Goal: Check status: Check status

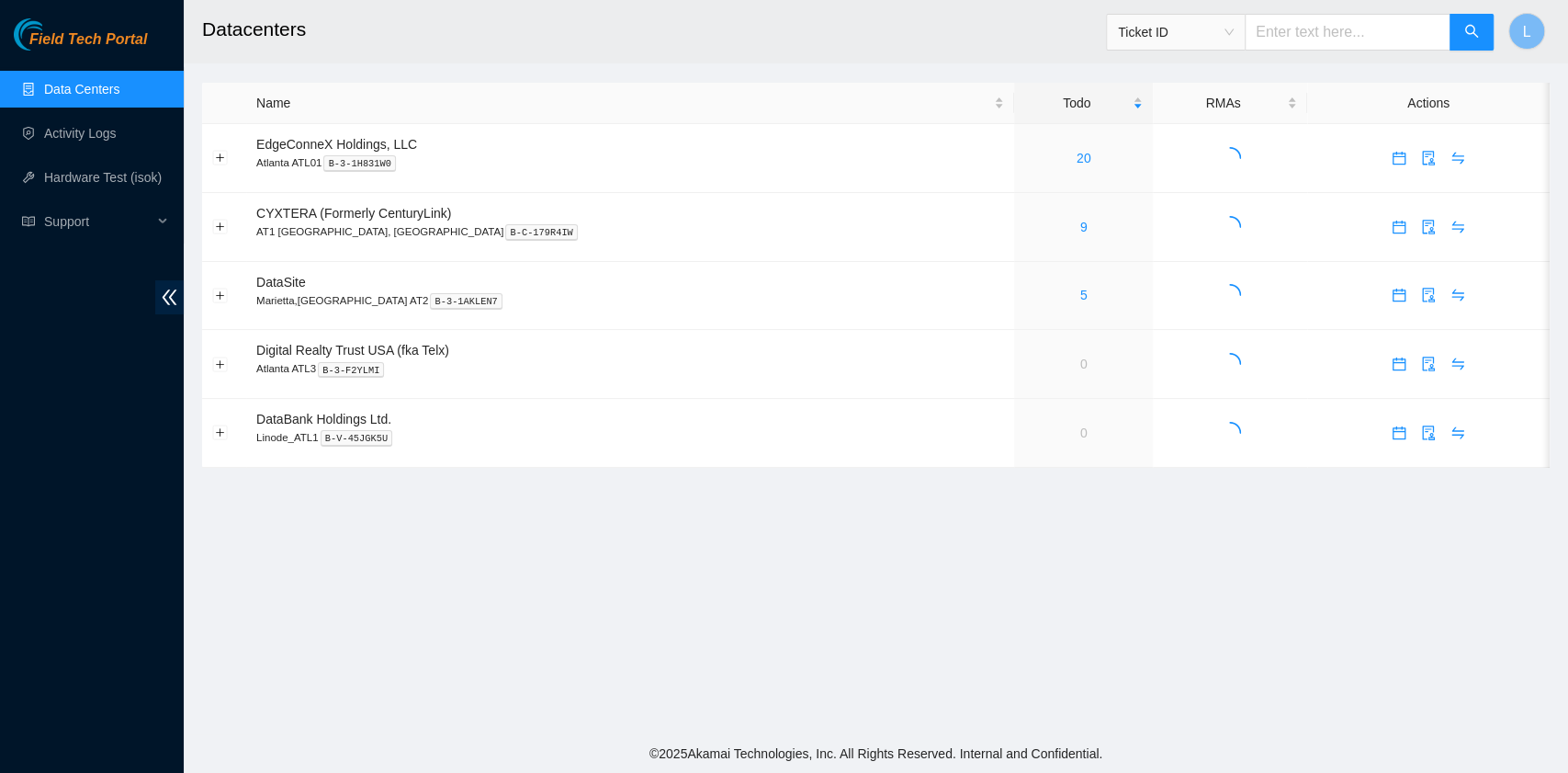
click at [1174, 595] on main "Datacenters Ticket ID L Name Todo RMAs Actions EdgeConneX Holdings, LLC [GEOGRA…" at bounding box center [875, 367] width 1384 height 734
click at [1081, 301] on link "5" at bounding box center [1084, 295] width 8 height 15
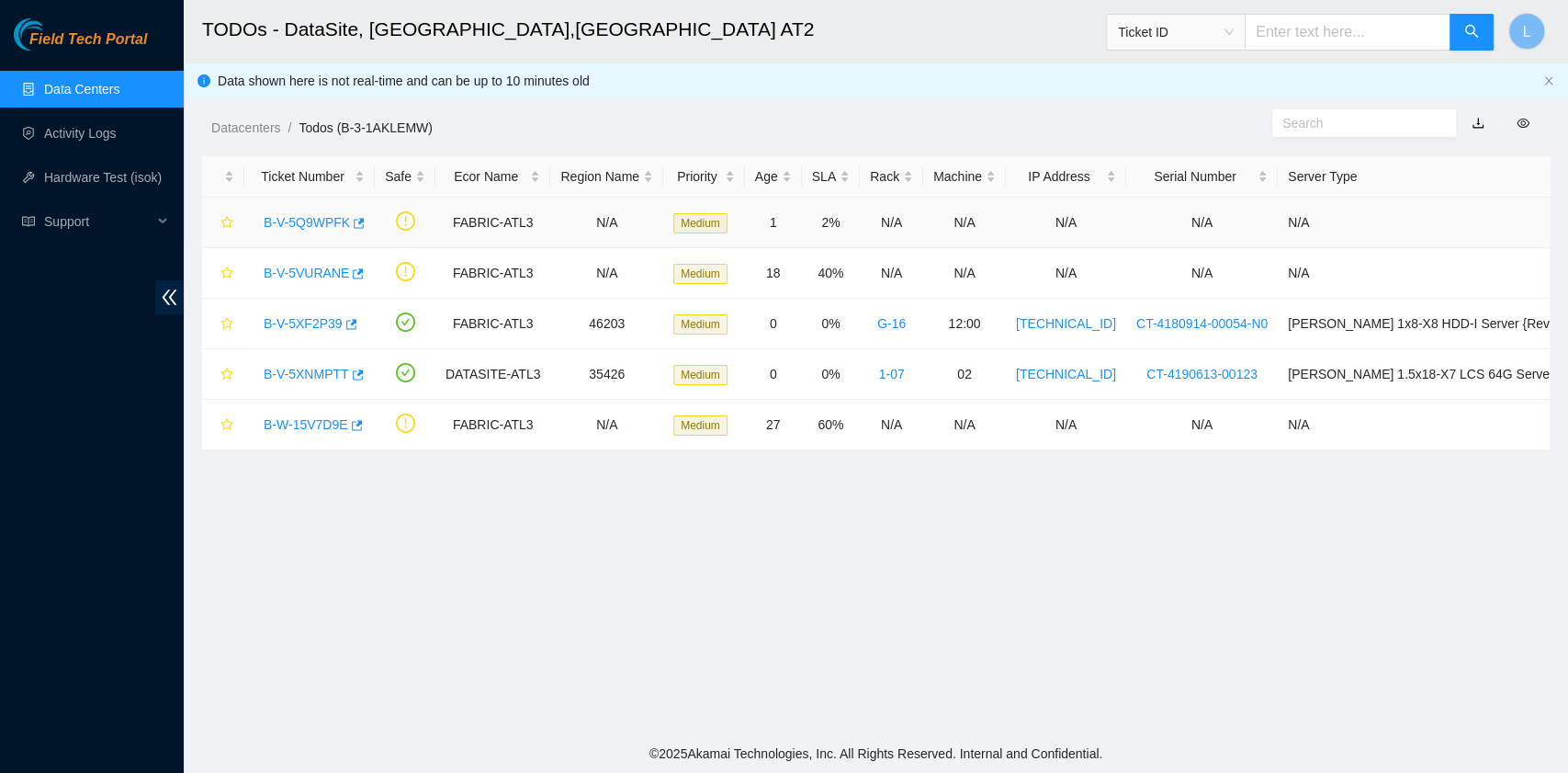
click at [318, 226] on link "B-V-5Q9WPFK" at bounding box center [307, 222] width 86 height 15
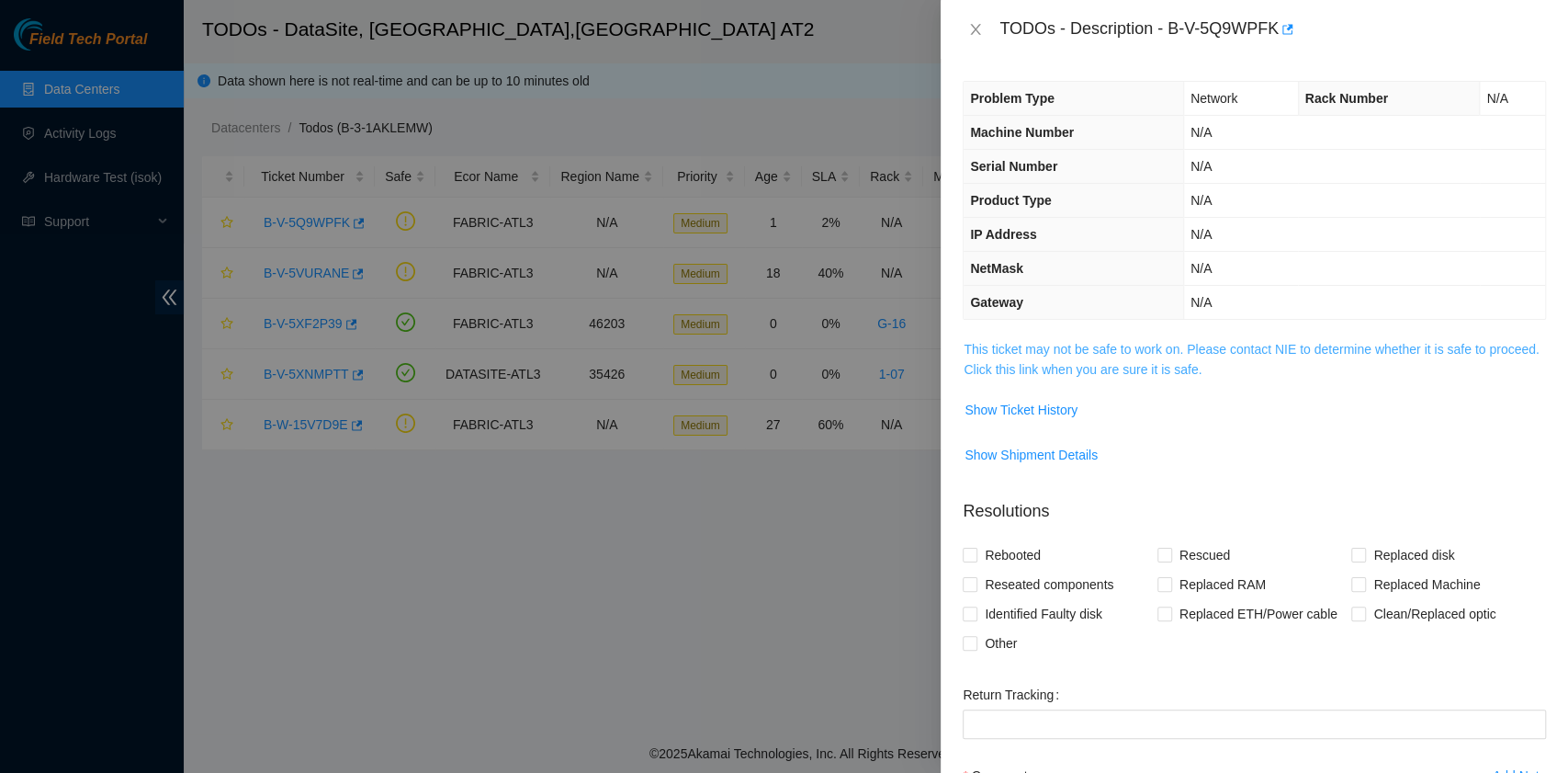
click at [1143, 363] on link "This ticket may not be safe to work on. Please contact NIE to determine whether…" at bounding box center [1251, 359] width 575 height 35
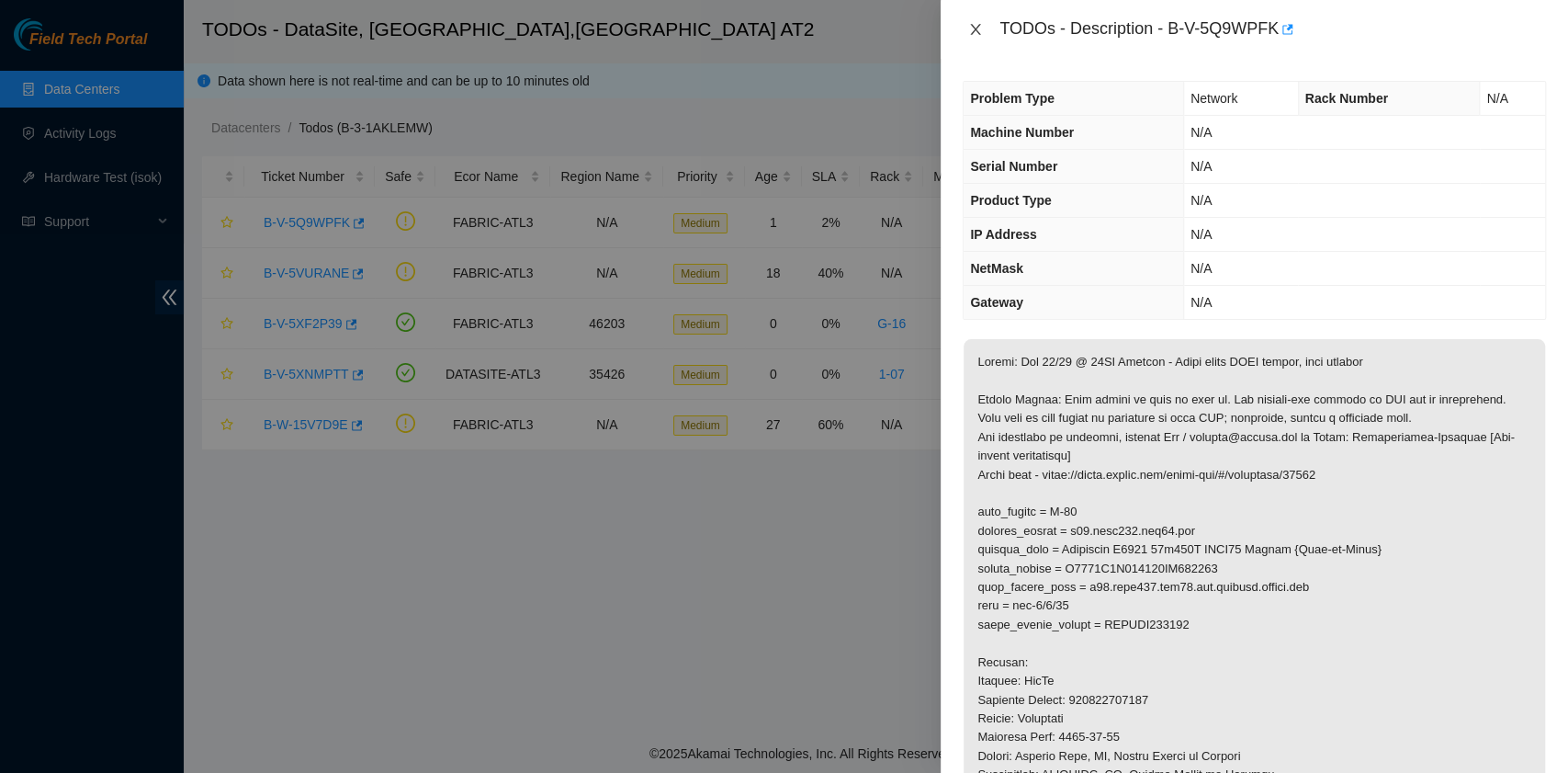
click at [975, 31] on icon "close" at bounding box center [976, 29] width 10 height 11
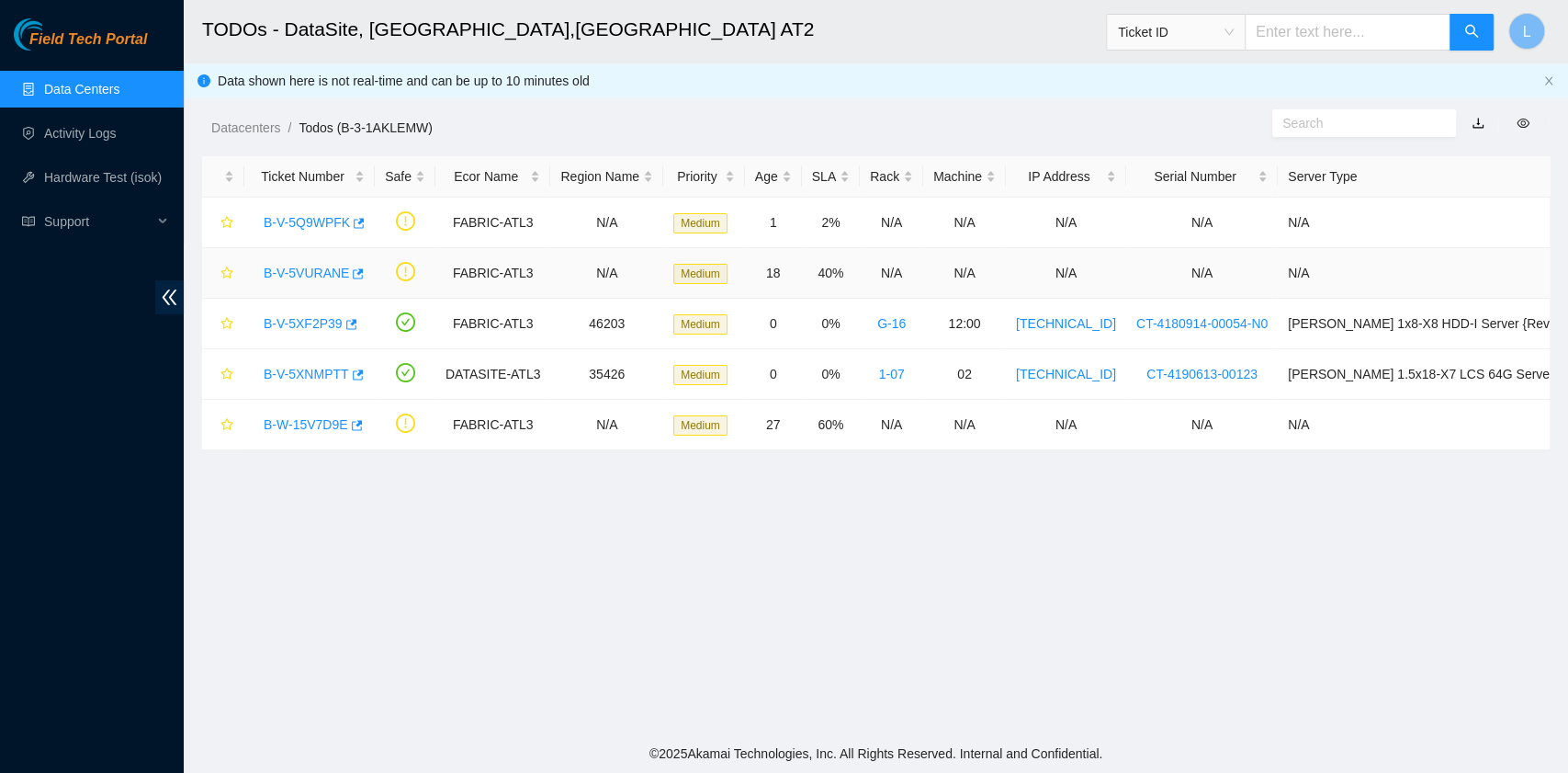
click at [314, 271] on link "B-V-5VURANE" at bounding box center [307, 273] width 85 height 15
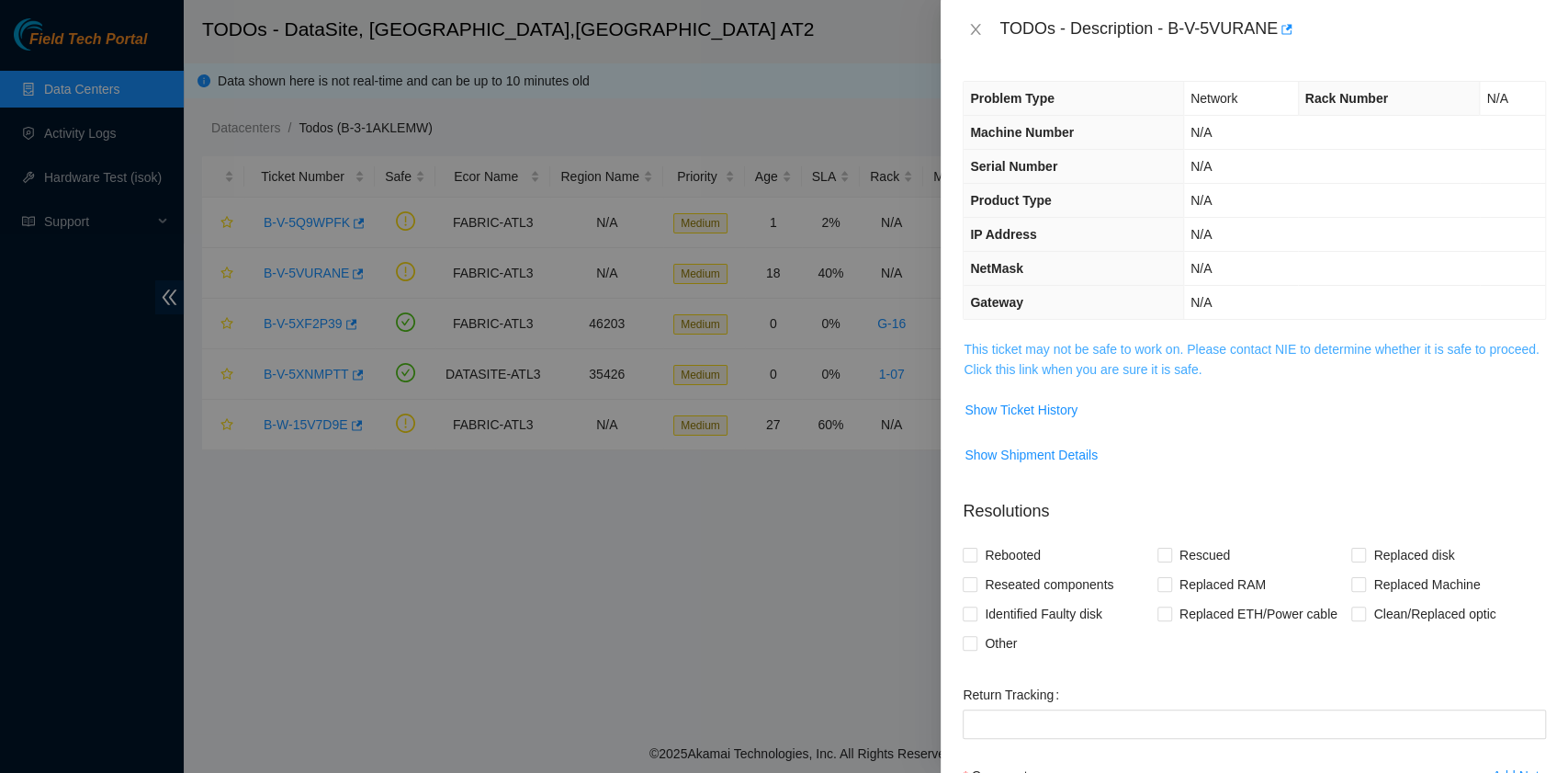
click at [1022, 360] on link "This ticket may not be safe to work on. Please contact NIE to determine whether…" at bounding box center [1251, 359] width 575 height 35
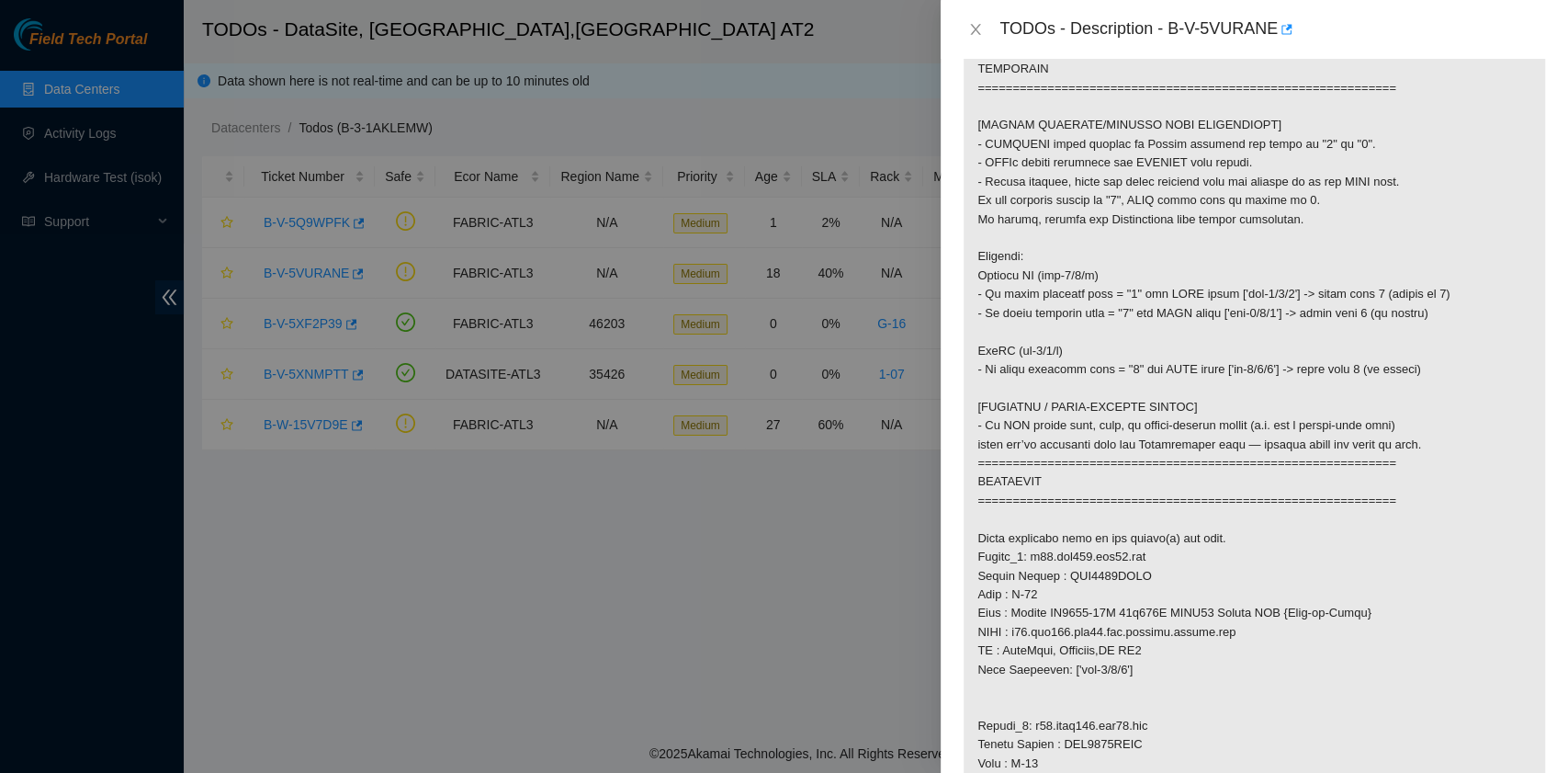
scroll to position [735, 0]
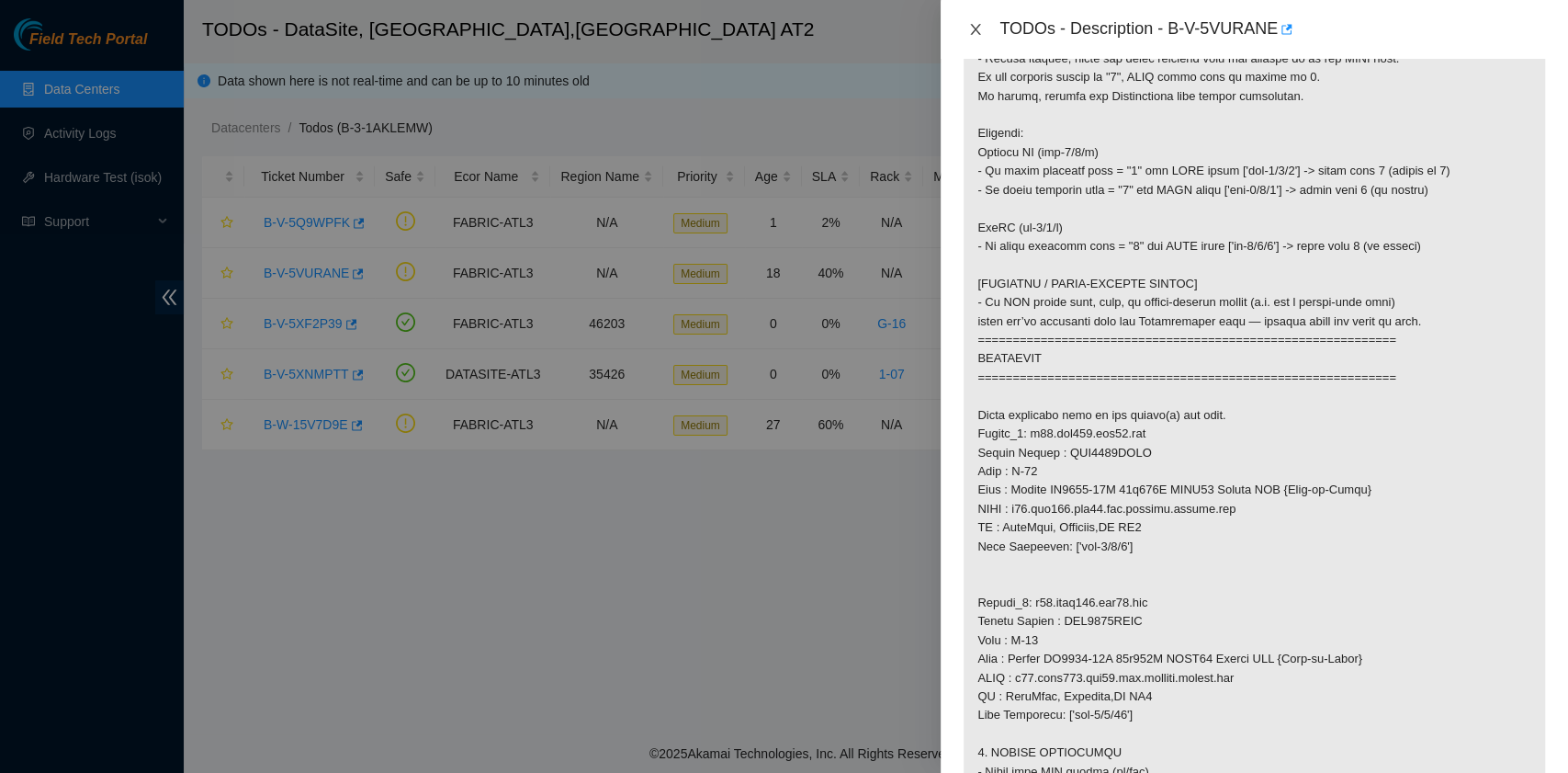
click at [967, 26] on button "Close" at bounding box center [975, 29] width 26 height 17
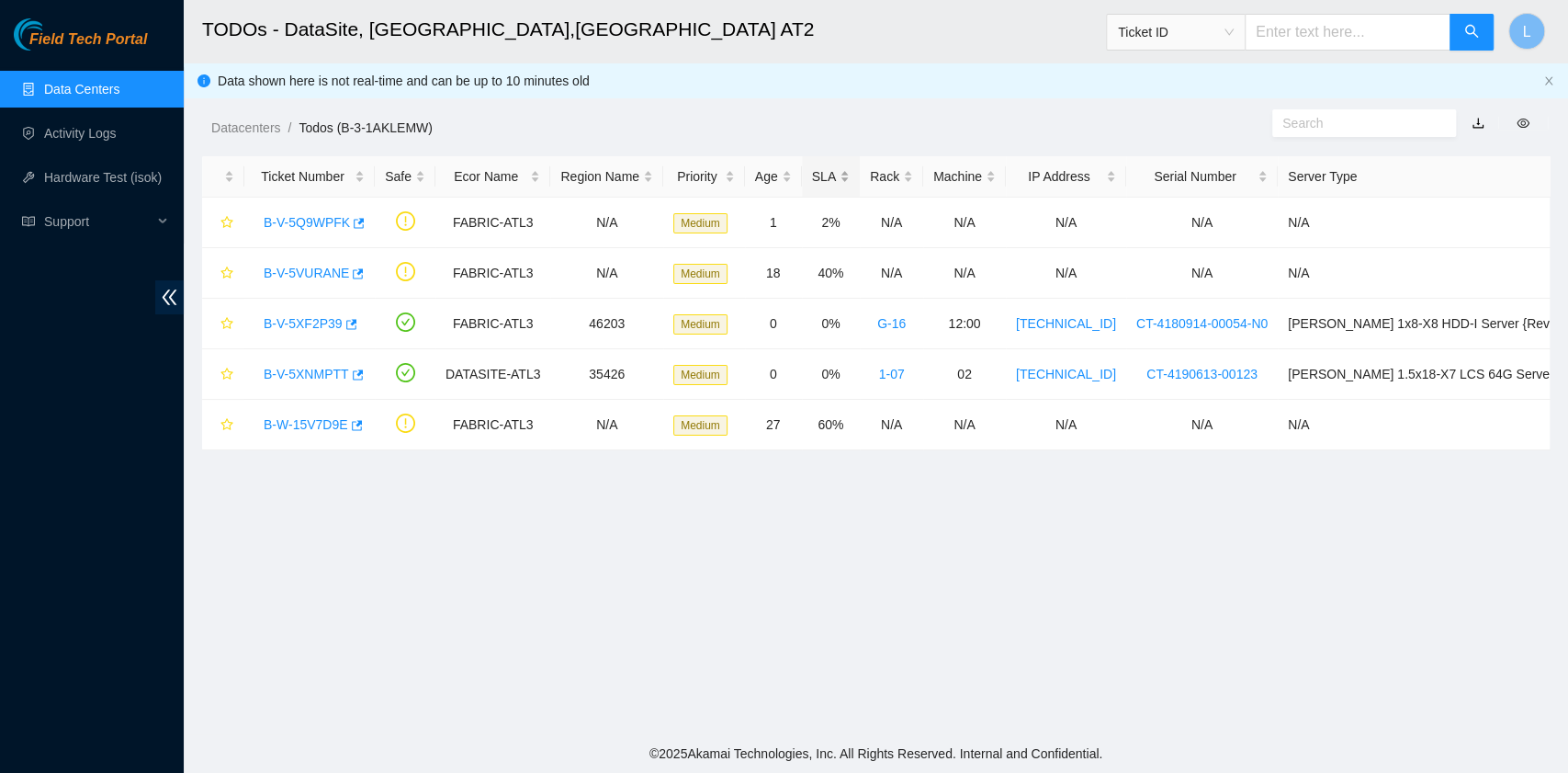
scroll to position [271, 0]
click at [295, 420] on link "B-W-15V7D9E" at bounding box center [306, 425] width 84 height 15
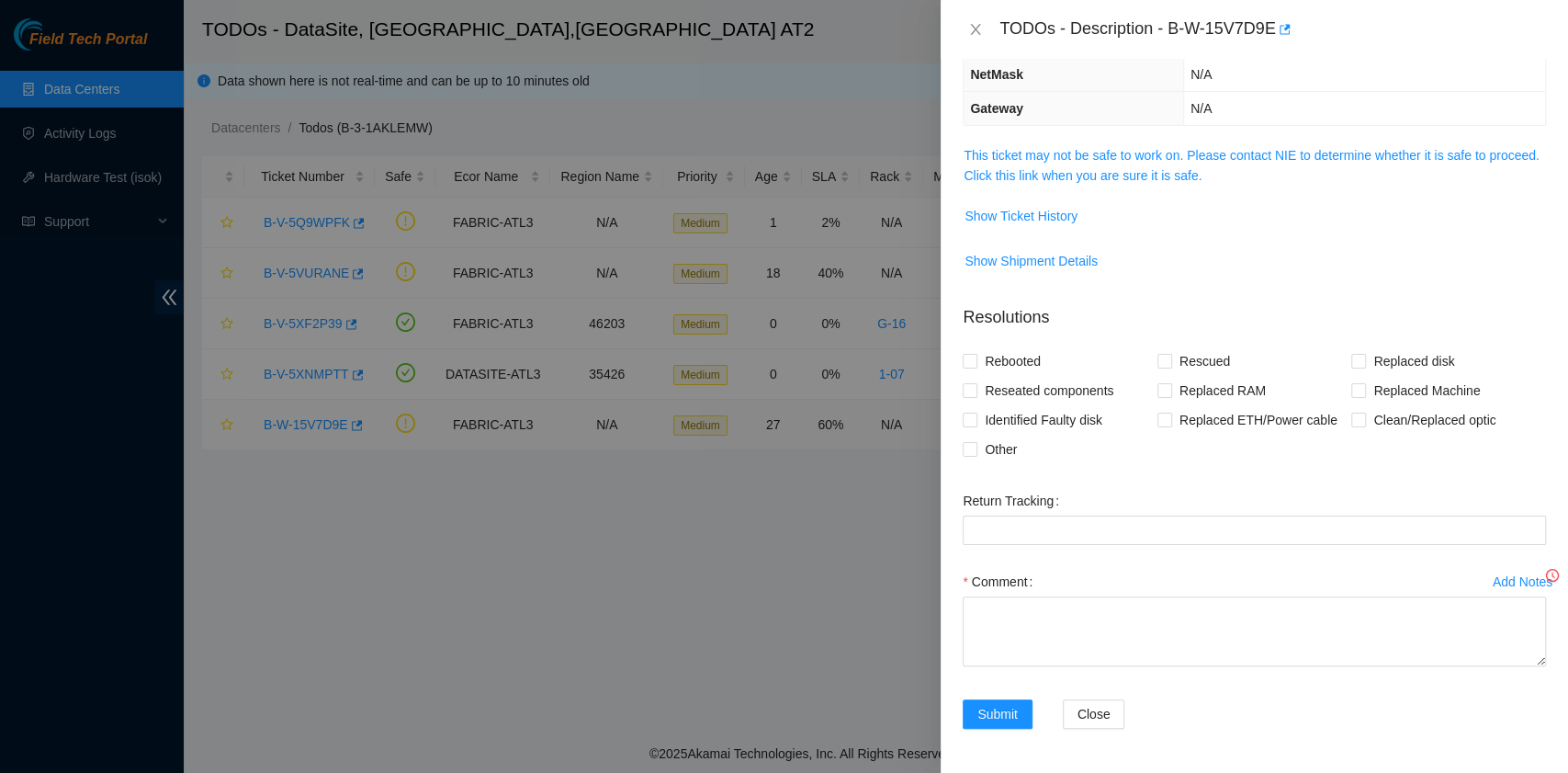
scroll to position [190, 0]
click at [1116, 178] on link "This ticket may not be safe to work on. Please contact NIE to determine whether…" at bounding box center [1251, 168] width 575 height 35
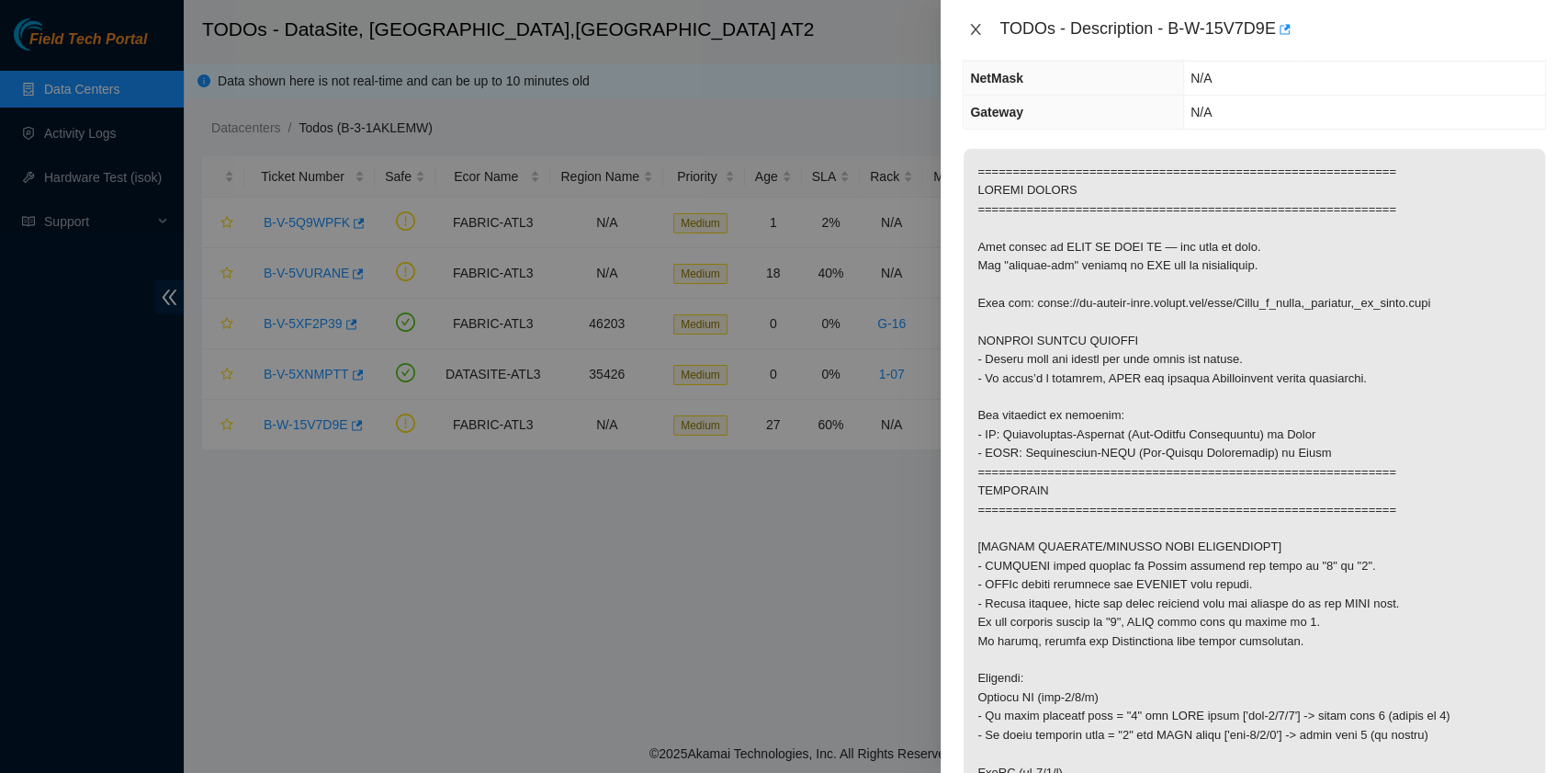
click at [971, 24] on icon "close" at bounding box center [976, 29] width 15 height 15
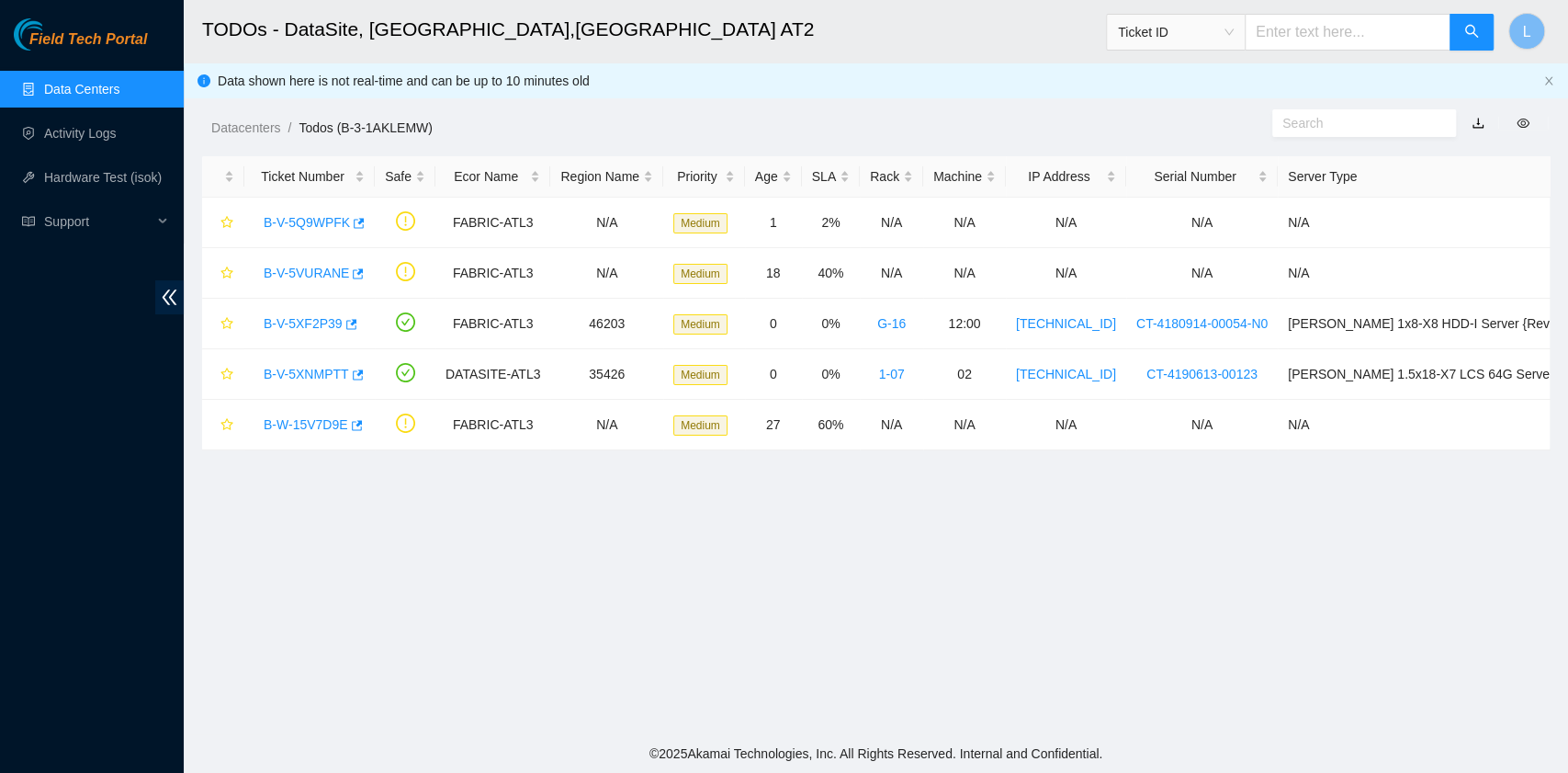
scroll to position [271, 0]
